Goal: Navigation & Orientation: Find specific page/section

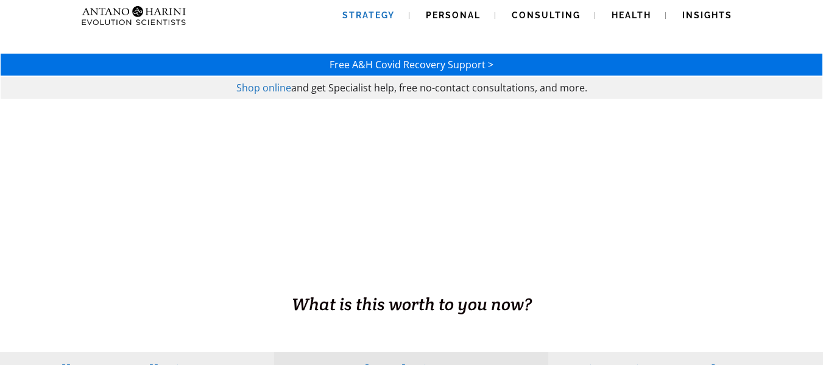
click at [377, 16] on span "Strategy" at bounding box center [368, 15] width 52 height 10
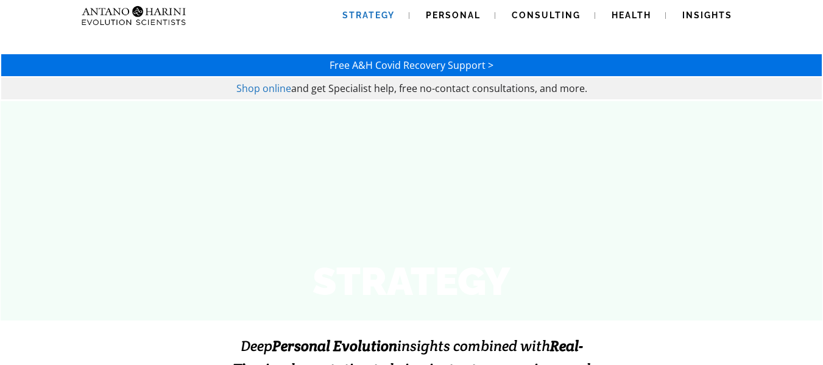
drag, startPoint x: 73, startPoint y: 7, endPoint x: 168, endPoint y: 10, distance: 95.1
click at [168, 10] on div "Strategy Personal Consulting Health Insights Strategy Personal Consulting Healt…" at bounding box center [411, 15] width 768 height 31
click at [235, 14] on div "Strategy Personal Consulting Health Insights Strategy Personal Consulting Healt…" at bounding box center [412, 15] width 670 height 31
click at [448, 16] on span "Personal" at bounding box center [453, 15] width 55 height 10
